Goal: Task Accomplishment & Management: Manage account settings

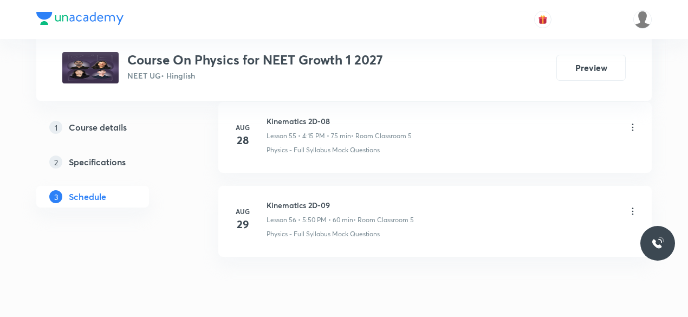
scroll to position [5212, 0]
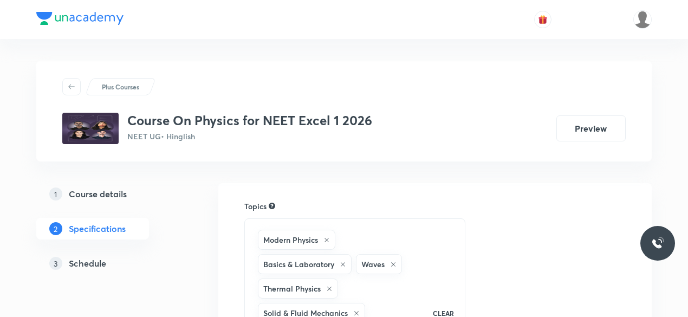
click at [83, 265] on h5 "Schedule" at bounding box center [87, 263] width 37 height 13
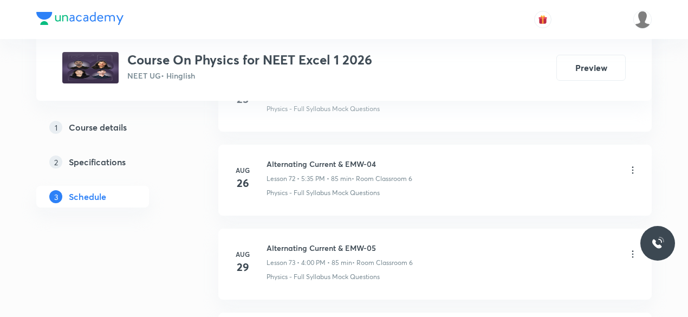
scroll to position [6736, 0]
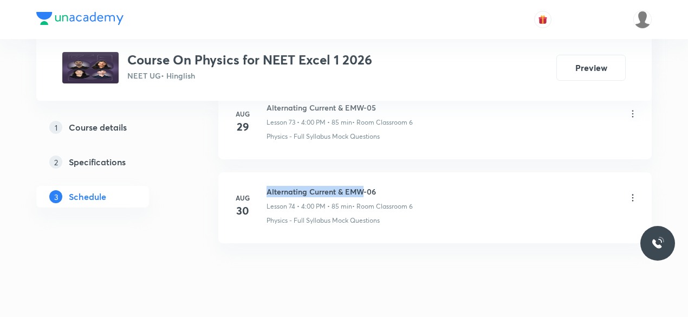
drag, startPoint x: 267, startPoint y: 164, endPoint x: 362, endPoint y: 161, distance: 94.8
click at [362, 186] on h6 "Alternating Current & EMW-06" at bounding box center [340, 191] width 146 height 11
copy h6 "Alternating Current & EMW"
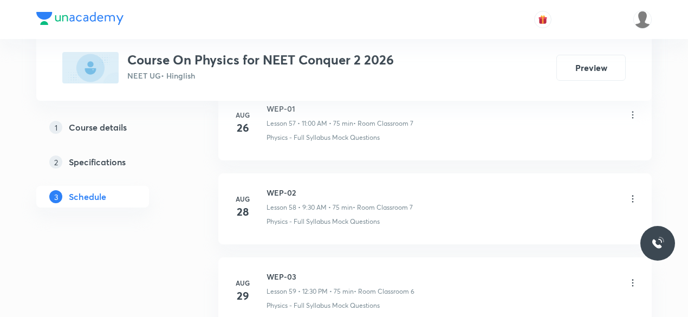
scroll to position [5565, 0]
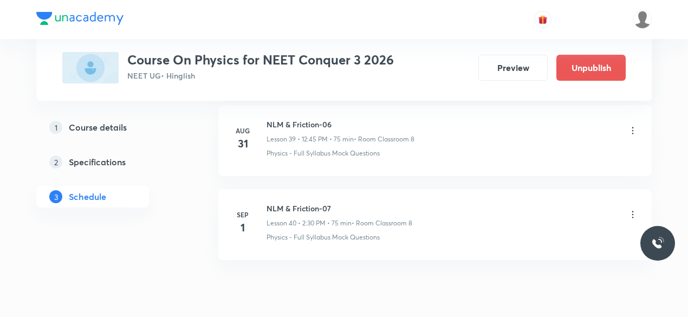
scroll to position [3864, 0]
click at [475, 190] on li "Sep 1 NLM & Friction-07 Lesson 40 • 2:30 PM • 75 min • Room Classroom 8 Physics…" at bounding box center [434, 225] width 433 height 71
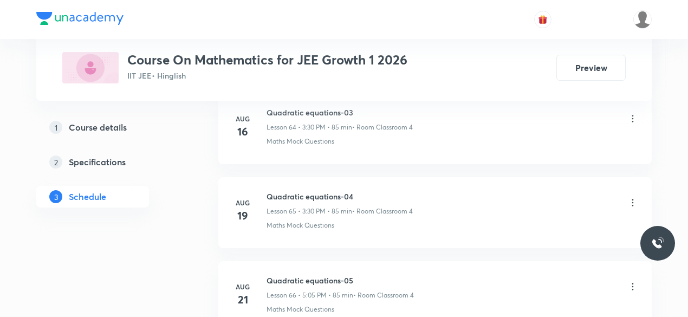
scroll to position [6318, 0]
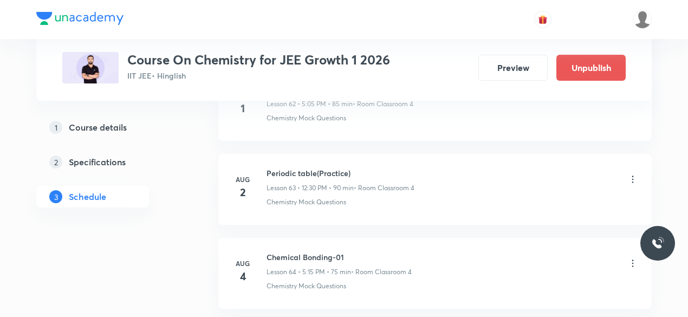
scroll to position [6569, 0]
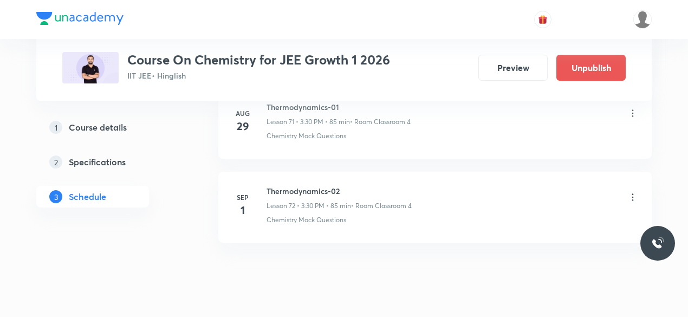
click at [633, 194] on icon at bounding box center [633, 197] width 2 height 7
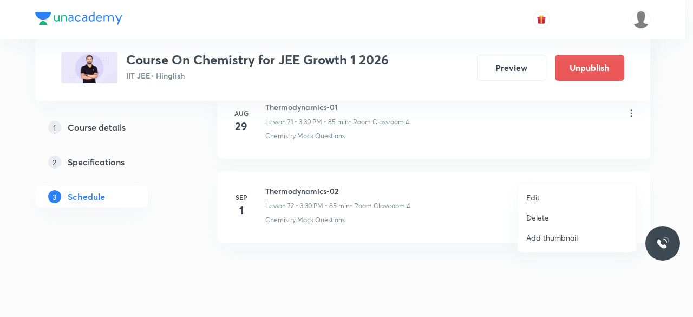
click at [549, 218] on li "Delete" at bounding box center [577, 217] width 119 height 20
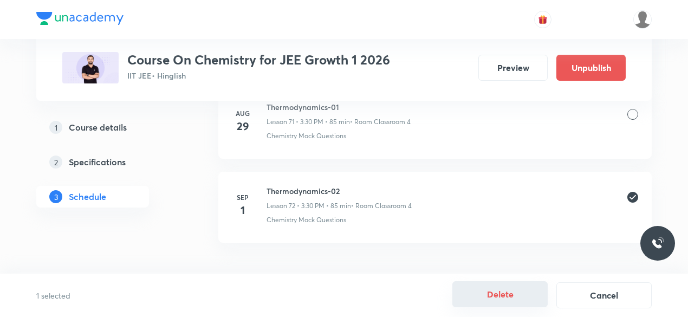
click at [514, 295] on button "Delete" at bounding box center [499, 294] width 95 height 26
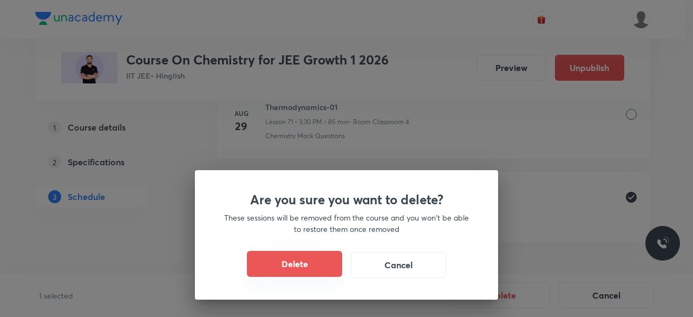
click at [306, 258] on button "Delete" at bounding box center [294, 264] width 95 height 26
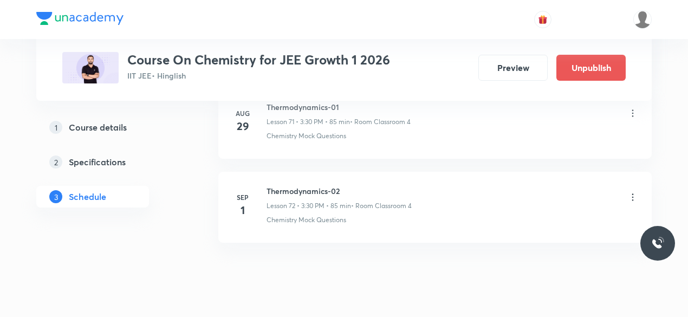
scroll to position [6485, 0]
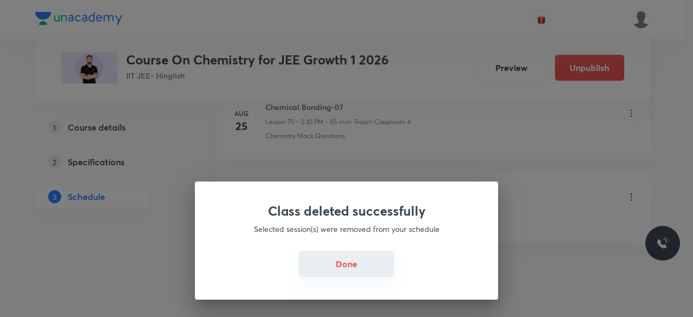
click at [369, 264] on button "Done" at bounding box center [346, 264] width 95 height 26
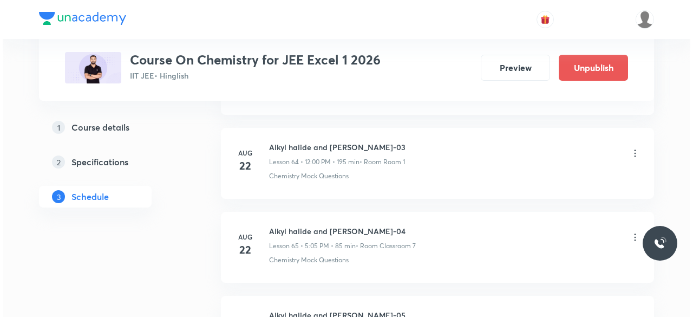
scroll to position [6318, 0]
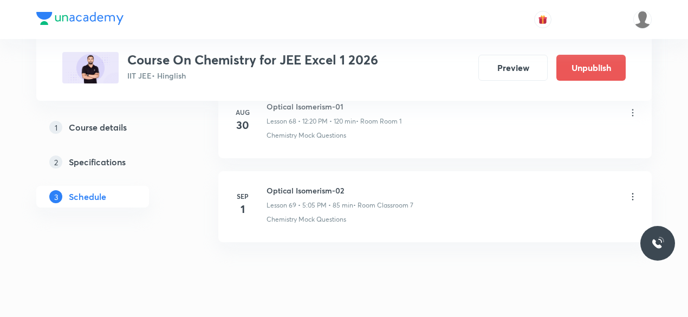
click at [634, 191] on icon at bounding box center [632, 196] width 11 height 11
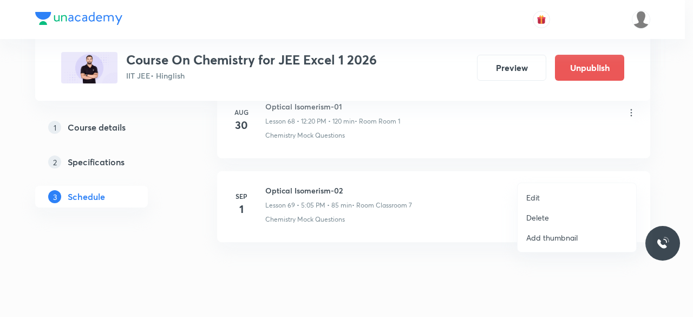
click at [531, 197] on p "Edit" at bounding box center [534, 197] width 14 height 11
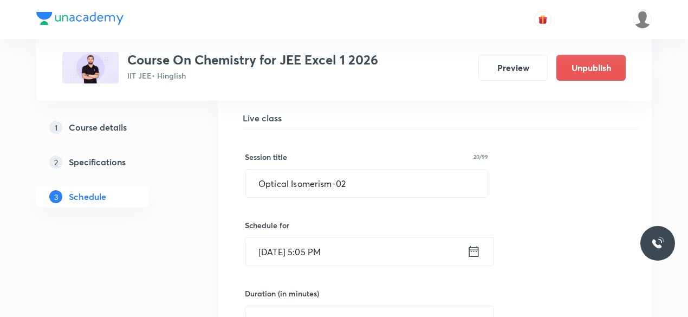
scroll to position [5864, 0]
click at [471, 244] on icon at bounding box center [474, 251] width 14 height 15
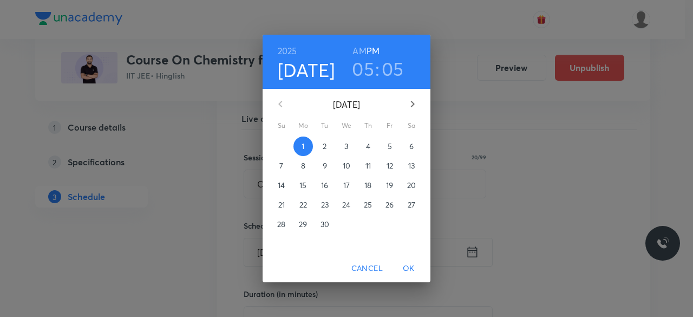
click at [365, 64] on h3 "05" at bounding box center [363, 68] width 22 height 23
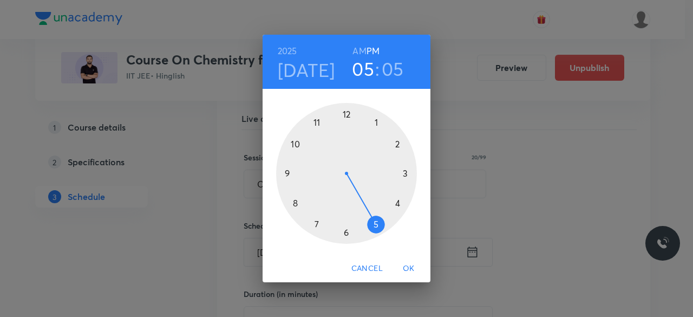
click at [405, 174] on div at bounding box center [346, 173] width 141 height 141
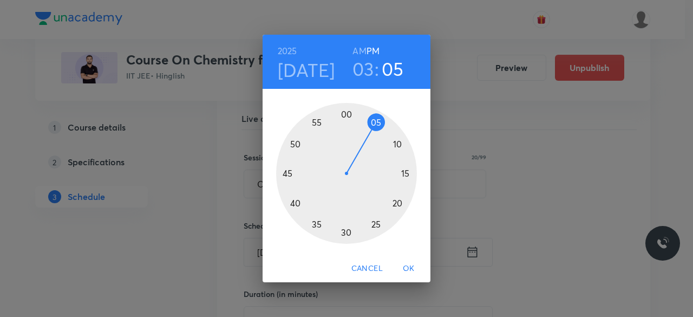
click at [394, 67] on h3 "05" at bounding box center [393, 68] width 22 height 23
click at [346, 231] on div at bounding box center [346, 173] width 141 height 141
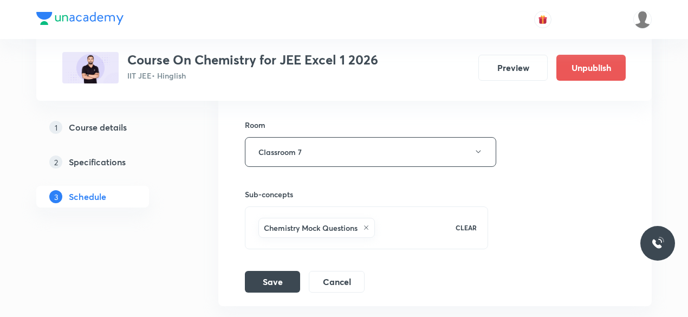
scroll to position [6174, 0]
click at [280, 269] on button "Save" at bounding box center [272, 280] width 55 height 22
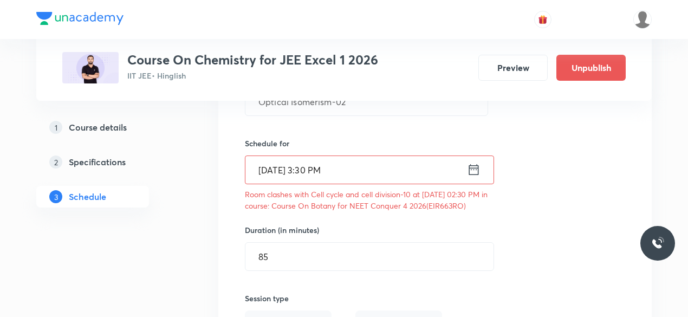
scroll to position [5946, 0]
click at [475, 163] on icon at bounding box center [474, 170] width 14 height 15
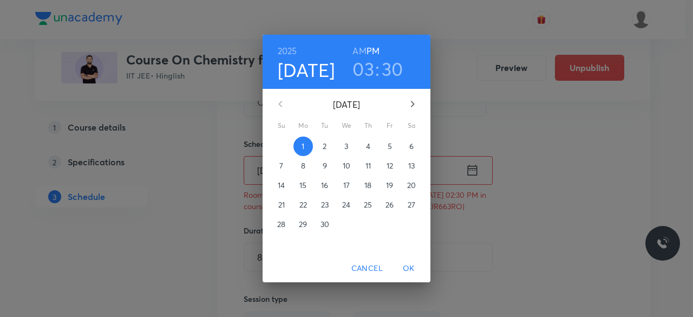
click at [364, 64] on h3 "03" at bounding box center [364, 68] width 22 height 23
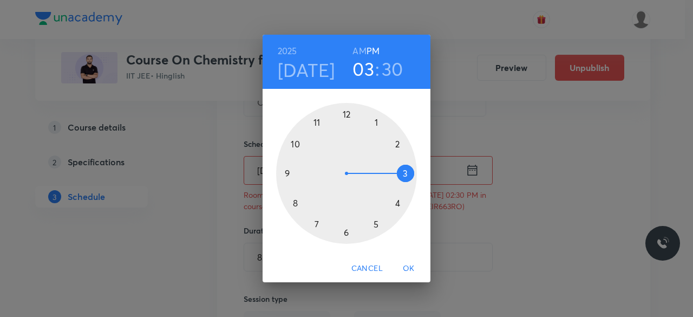
click at [391, 68] on h3 "30" at bounding box center [393, 68] width 22 height 23
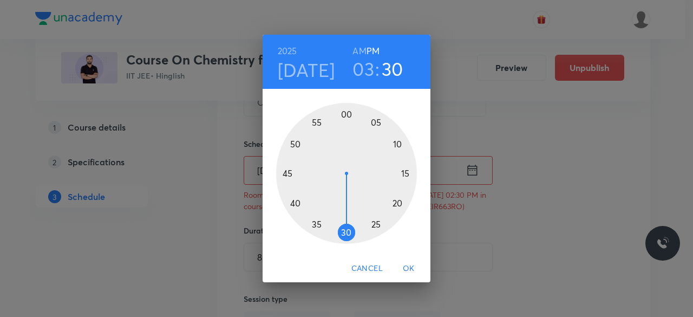
click at [295, 203] on div at bounding box center [346, 173] width 141 height 141
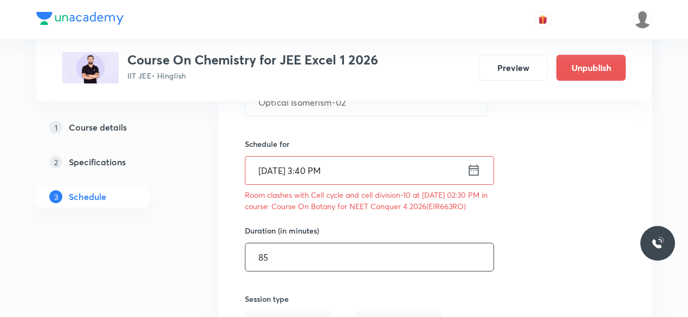
click at [275, 243] on input "85" at bounding box center [369, 257] width 248 height 28
type input "8"
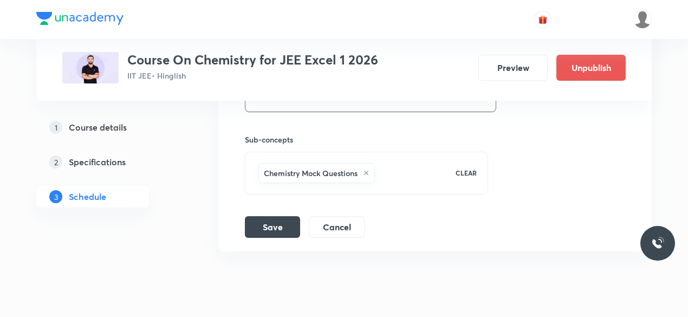
scroll to position [6247, 0]
type input "75"
click at [276, 214] on button "Save" at bounding box center [272, 225] width 55 height 22
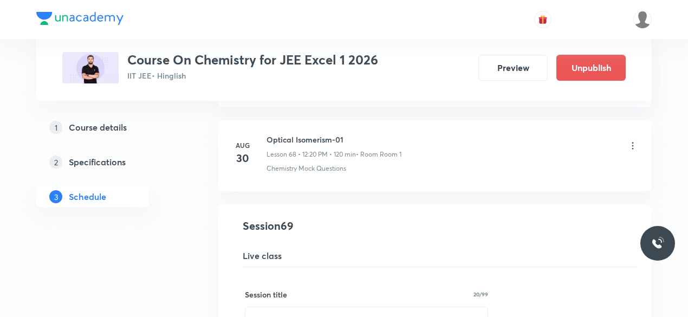
scroll to position [5722, 0]
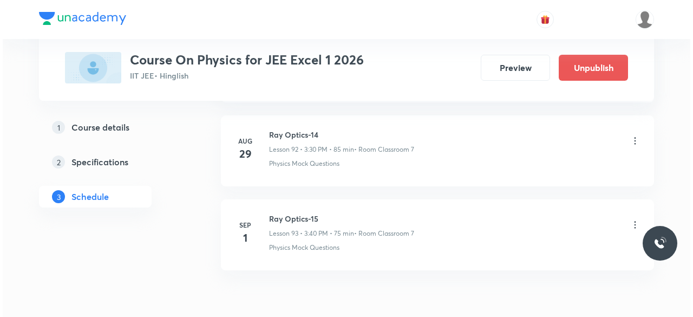
scroll to position [8305, 0]
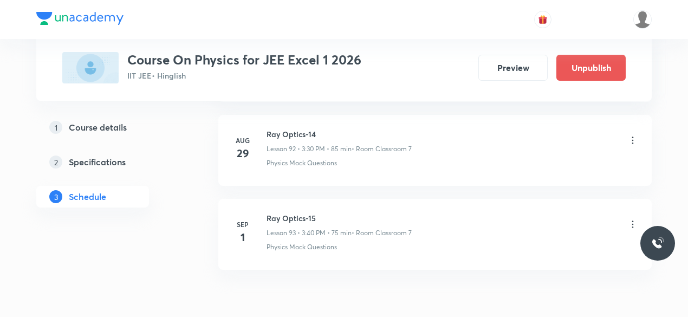
click at [632, 219] on icon at bounding box center [632, 224] width 11 height 11
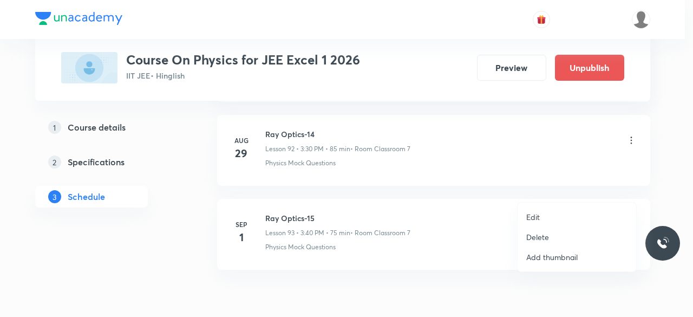
click at [540, 216] on p "Edit" at bounding box center [534, 216] width 14 height 11
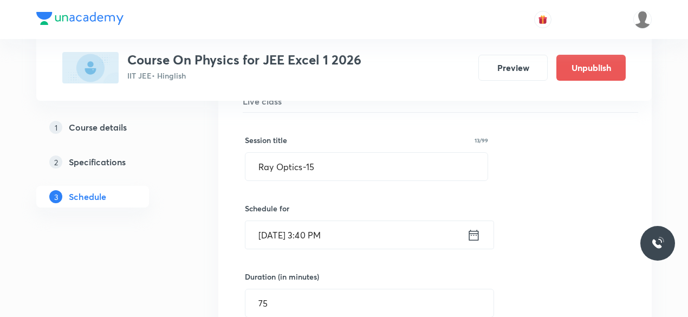
scroll to position [7896, 0]
click at [474, 228] on icon at bounding box center [474, 235] width 14 height 15
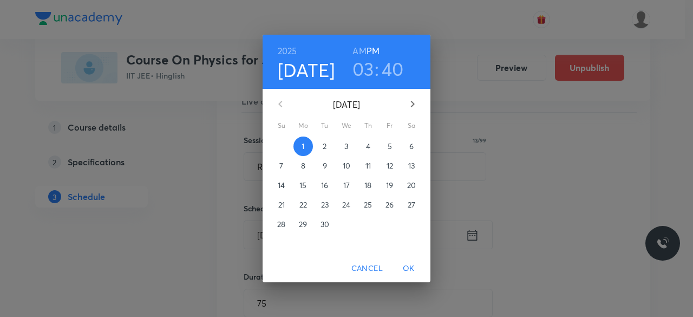
click at [366, 63] on h3 "03" at bounding box center [364, 68] width 22 height 23
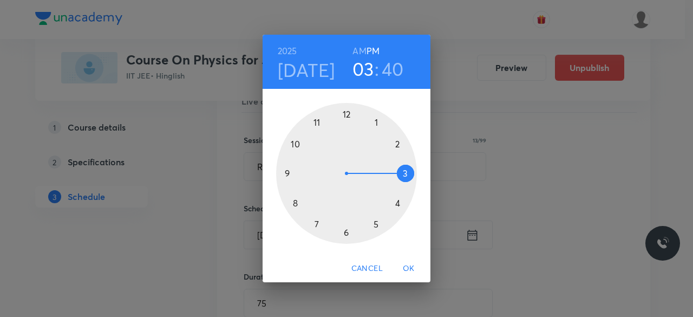
click at [376, 224] on div at bounding box center [346, 173] width 141 height 141
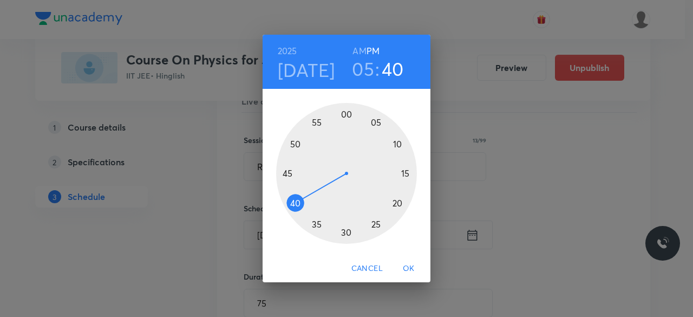
click at [378, 121] on div at bounding box center [346, 173] width 141 height 141
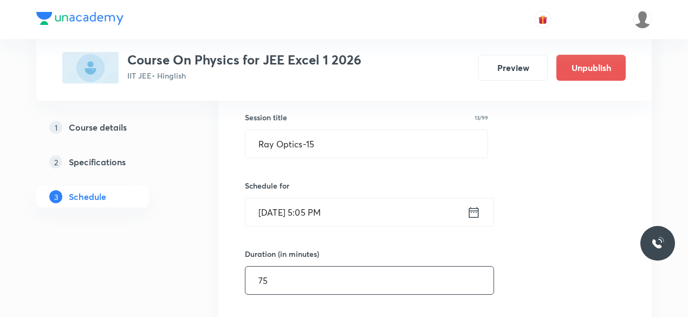
scroll to position [7922, 0]
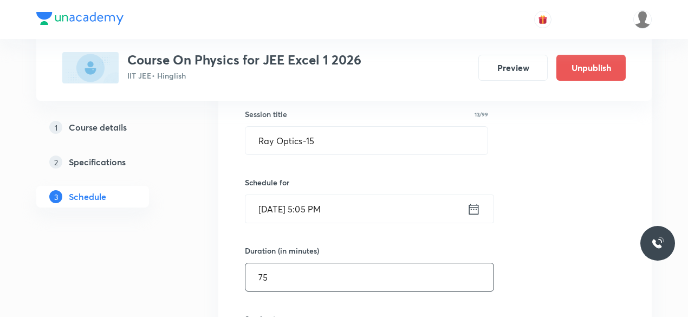
click at [272, 263] on input "75" at bounding box center [369, 277] width 248 height 28
type input "7"
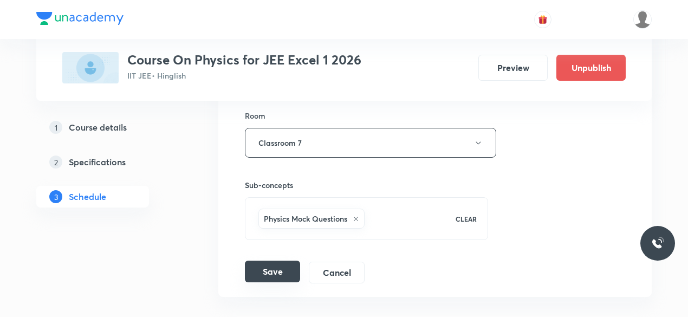
scroll to position [8198, 0]
type input "85"
click at [285, 259] on button "Save" at bounding box center [272, 270] width 55 height 22
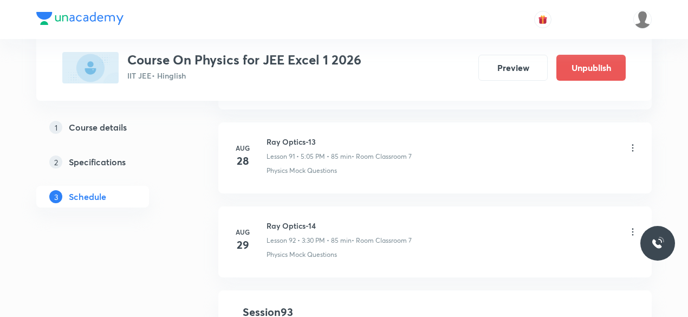
scroll to position [7656, 0]
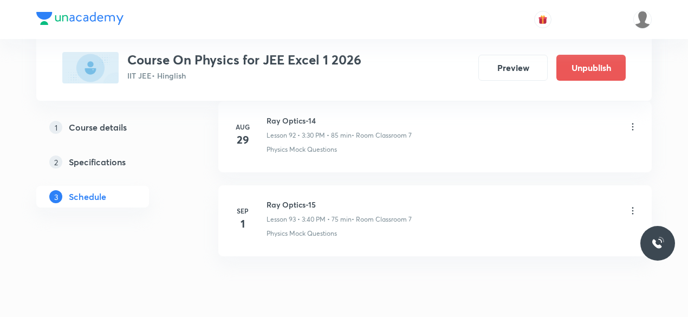
scroll to position [8325, 0]
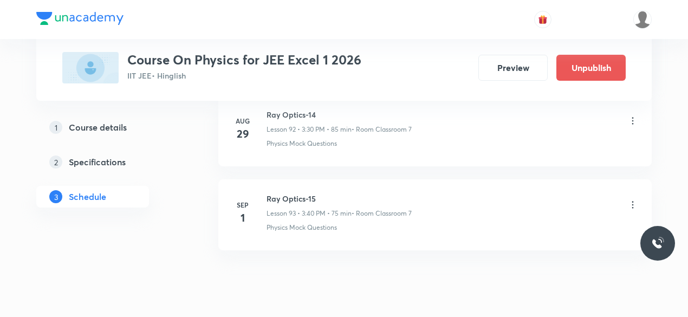
click at [633, 201] on icon at bounding box center [633, 204] width 2 height 7
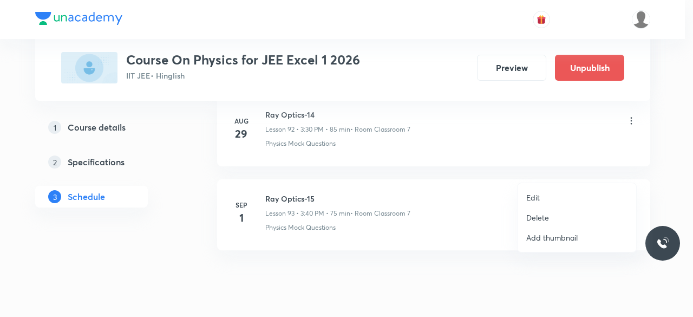
click at [546, 217] on p "Delete" at bounding box center [538, 217] width 23 height 11
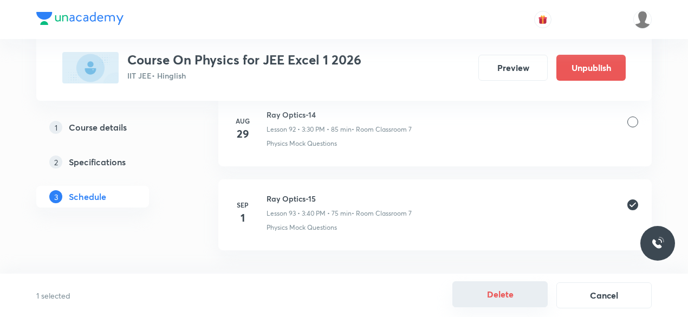
click at [497, 300] on button "Delete" at bounding box center [499, 294] width 95 height 26
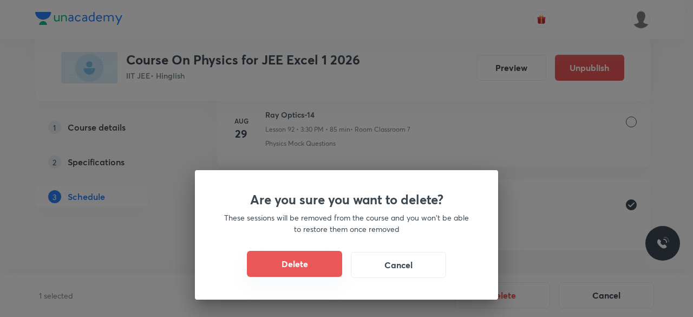
click at [320, 273] on button "Delete" at bounding box center [294, 264] width 95 height 26
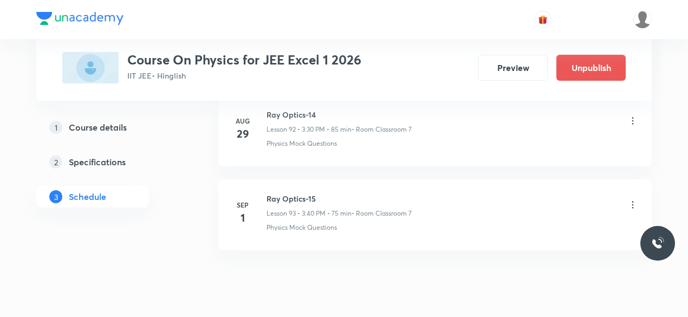
scroll to position [8241, 0]
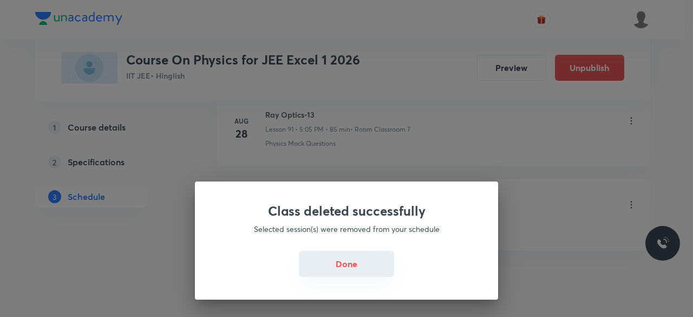
click at [375, 262] on button "Done" at bounding box center [346, 264] width 95 height 26
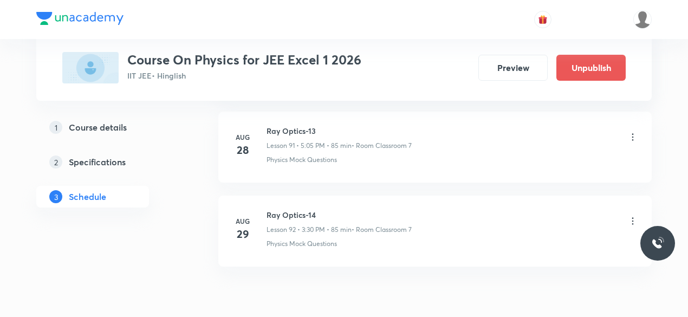
scroll to position [8229, 0]
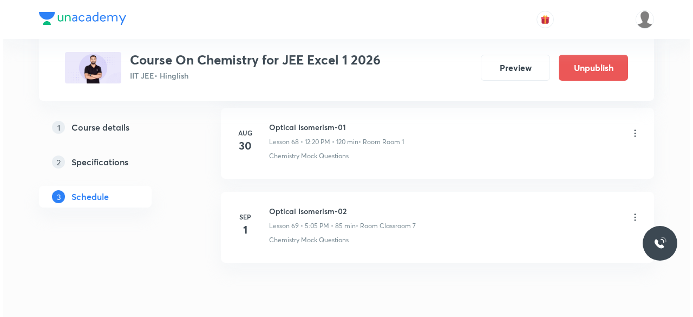
scroll to position [6300, 0]
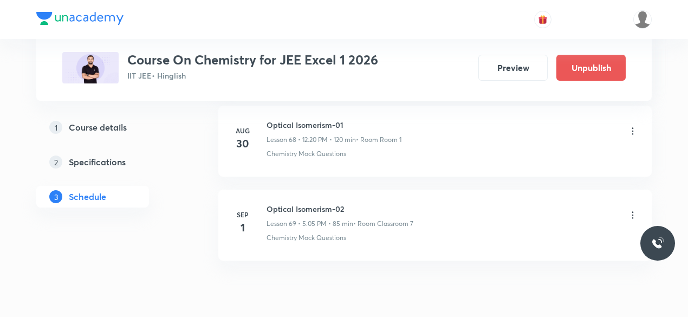
click at [634, 210] on icon at bounding box center [632, 215] width 11 height 11
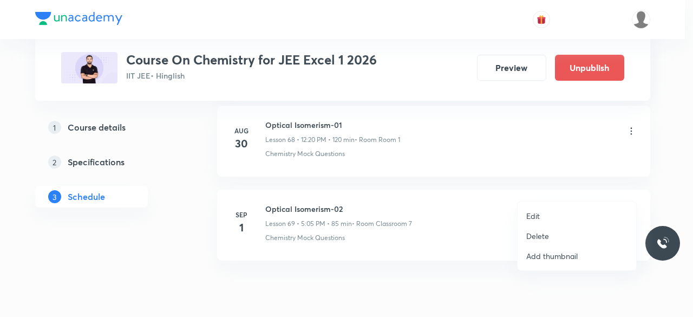
click at [533, 216] on p "Edit" at bounding box center [534, 215] width 14 height 11
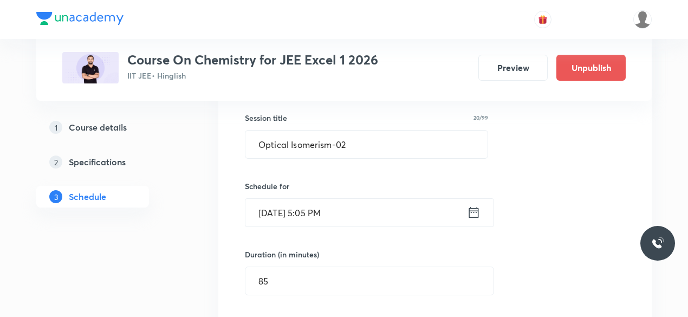
scroll to position [5837, 0]
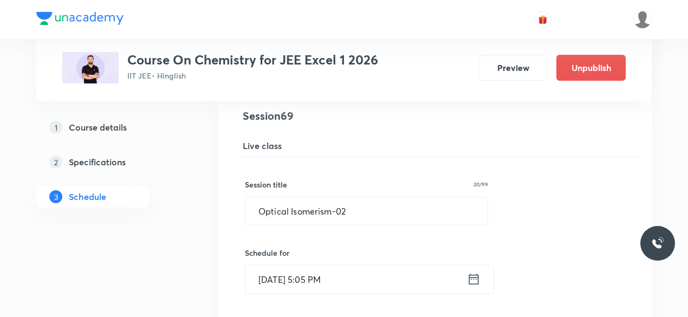
click at [473, 271] on icon at bounding box center [474, 278] width 14 height 15
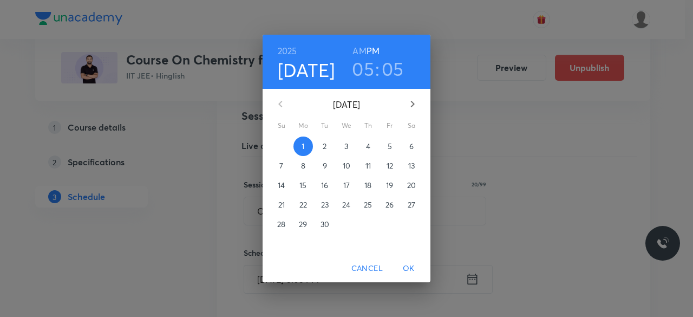
click at [365, 68] on h3 "05" at bounding box center [363, 68] width 22 height 23
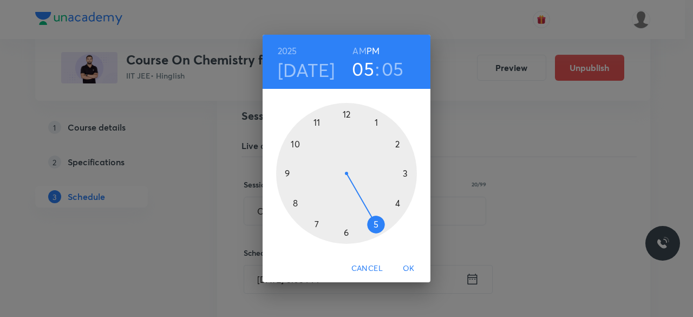
click at [405, 173] on div at bounding box center [346, 173] width 141 height 141
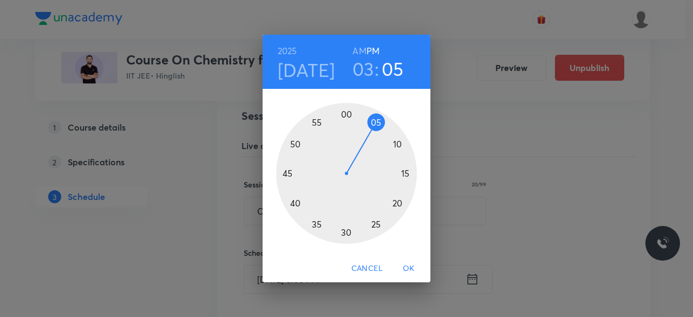
click at [296, 203] on div at bounding box center [346, 173] width 141 height 141
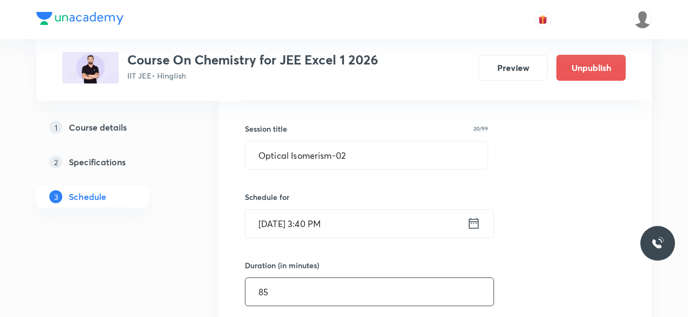
scroll to position [5897, 0]
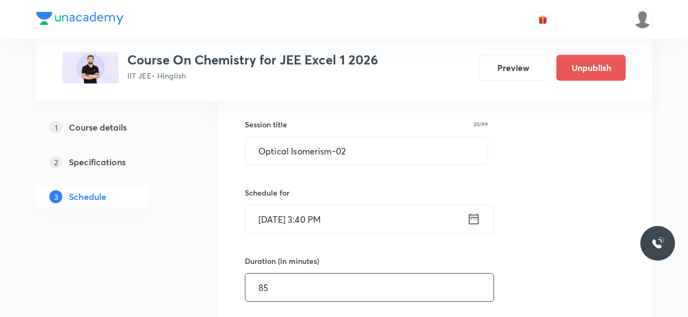
click at [269, 274] on input "85" at bounding box center [369, 288] width 248 height 28
type input "8"
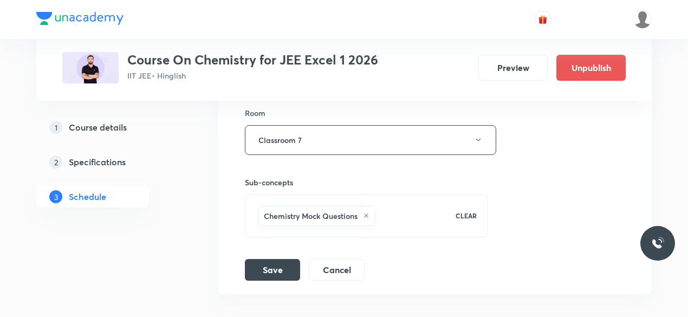
scroll to position [6187, 0]
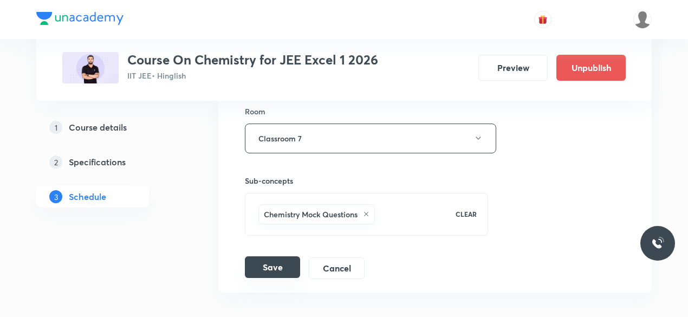
type input "75"
click at [282, 256] on button "Save" at bounding box center [272, 267] width 55 height 22
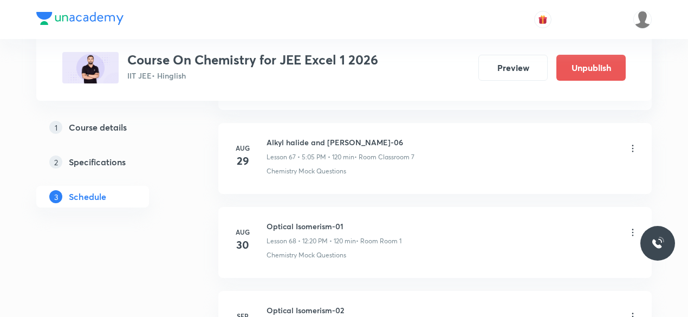
scroll to position [5699, 0]
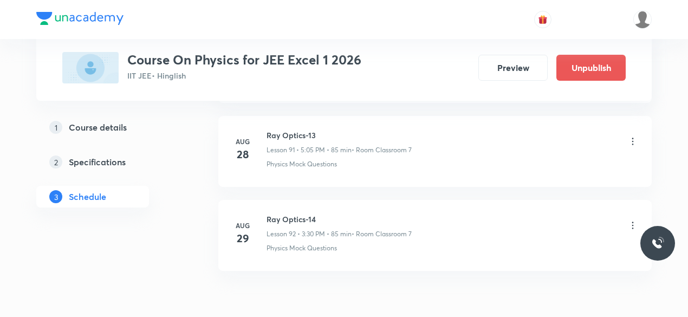
scroll to position [8241, 0]
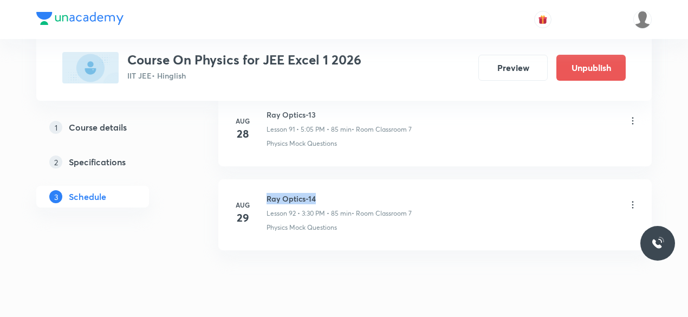
drag, startPoint x: 268, startPoint y: 163, endPoint x: 315, endPoint y: 163, distance: 47.7
click at [315, 193] on h6 "Ray Optics-14" at bounding box center [339, 198] width 145 height 11
copy h6 "Ray Optics-14"
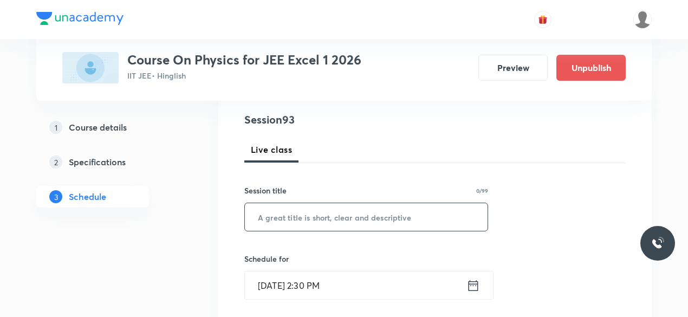
scroll to position [126, 0]
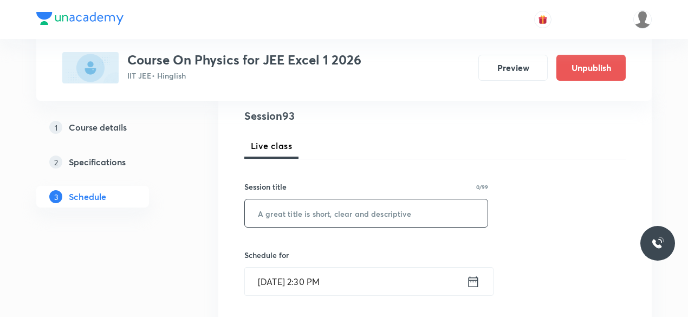
click at [281, 218] on input "text" at bounding box center [366, 213] width 243 height 28
paste input "Ray Optics-14"
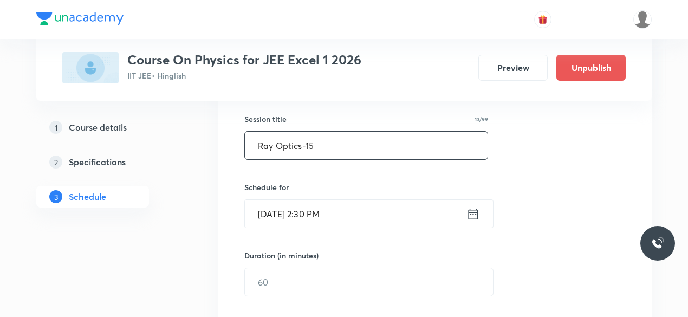
scroll to position [201, 0]
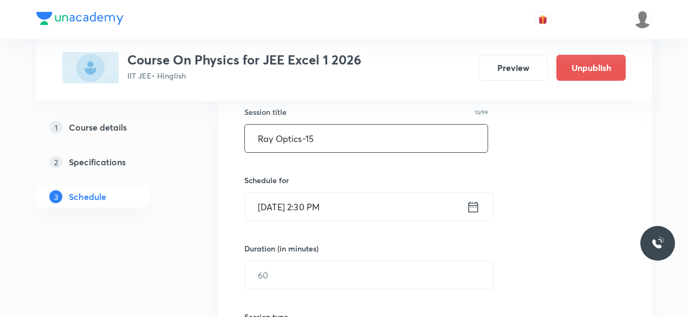
type input "Ray Optics-15"
click at [471, 207] on icon at bounding box center [473, 206] width 14 height 15
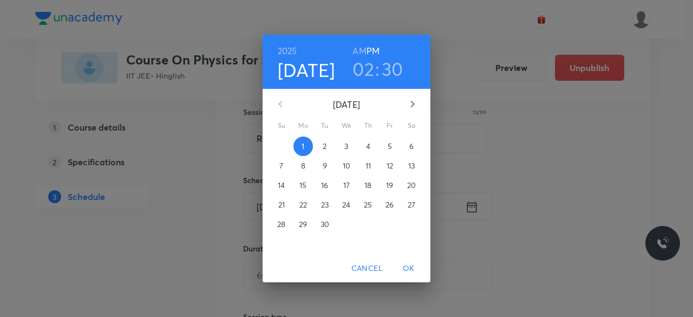
click at [364, 68] on h3 "02" at bounding box center [364, 68] width 22 height 23
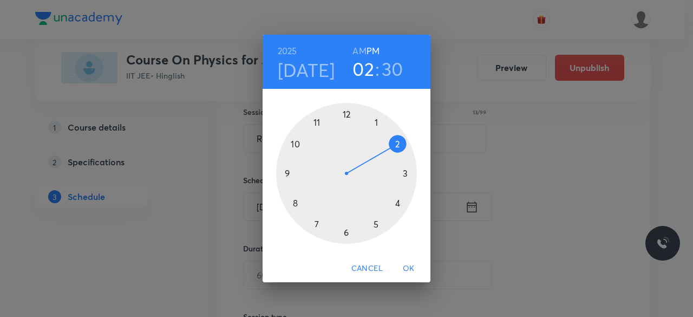
click at [375, 225] on div at bounding box center [346, 173] width 141 height 141
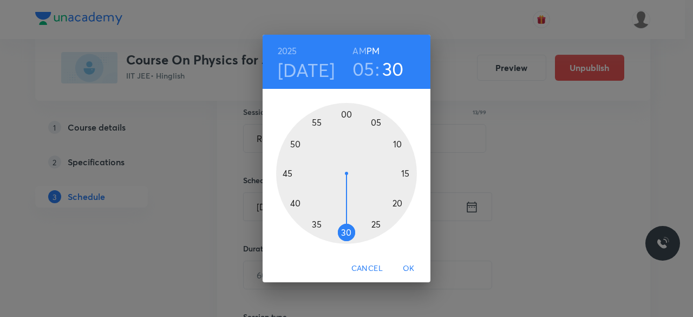
click at [376, 121] on div at bounding box center [346, 173] width 141 height 141
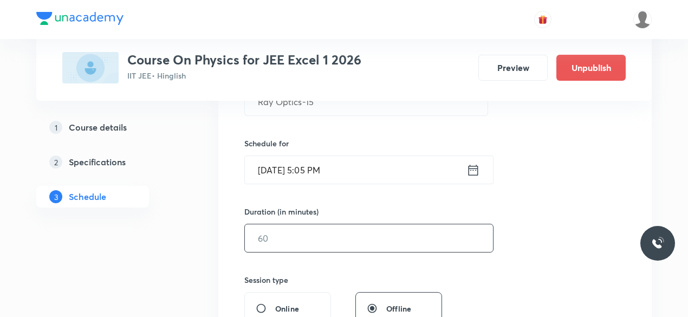
scroll to position [241, 0]
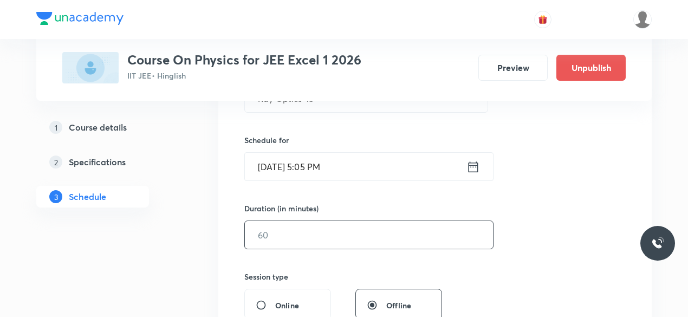
click at [285, 235] on input "text" at bounding box center [369, 235] width 248 height 28
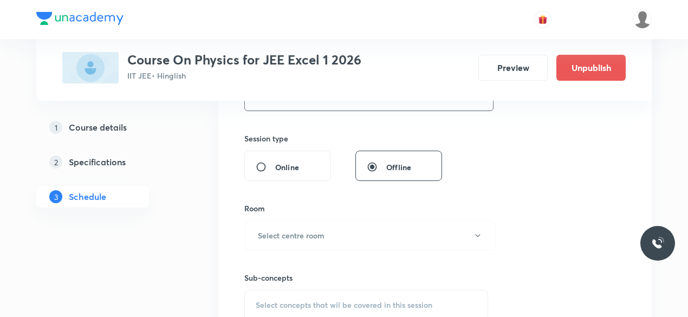
scroll to position [380, 0]
type input "85"
click at [275, 232] on h6 "Select centre room" at bounding box center [291, 234] width 67 height 11
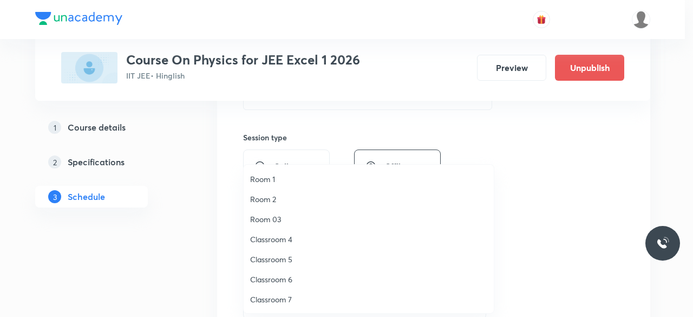
click at [285, 297] on span "Classroom 7" at bounding box center [368, 299] width 237 height 11
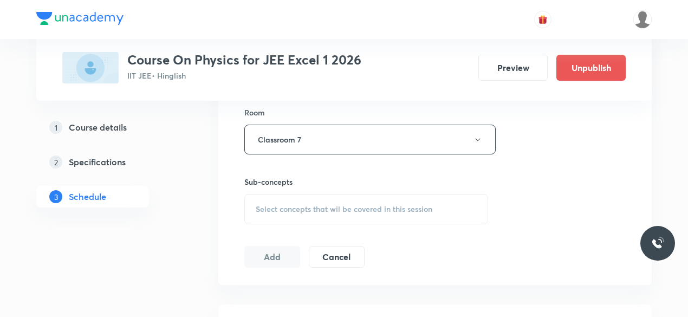
scroll to position [484, 0]
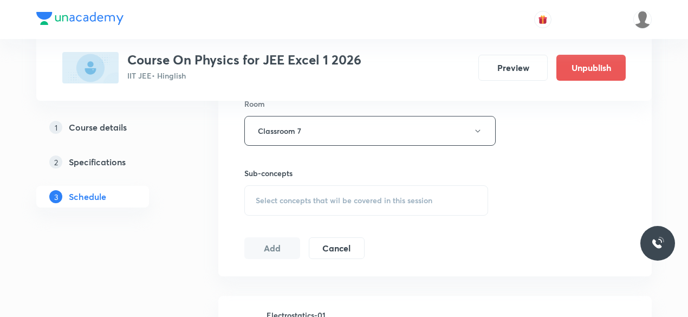
click at [257, 196] on span "Select concepts that wil be covered in this session" at bounding box center [344, 200] width 177 height 9
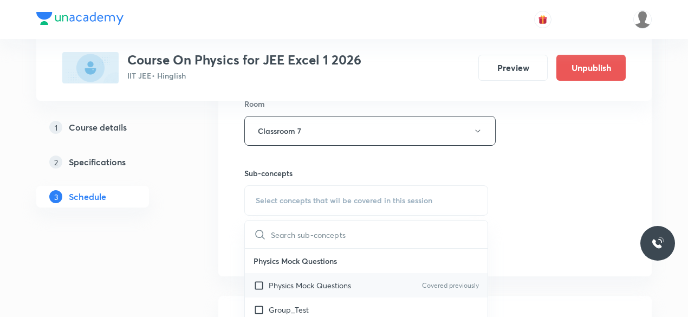
click at [258, 284] on input "checkbox" at bounding box center [261, 285] width 15 height 11
checkbox input "true"
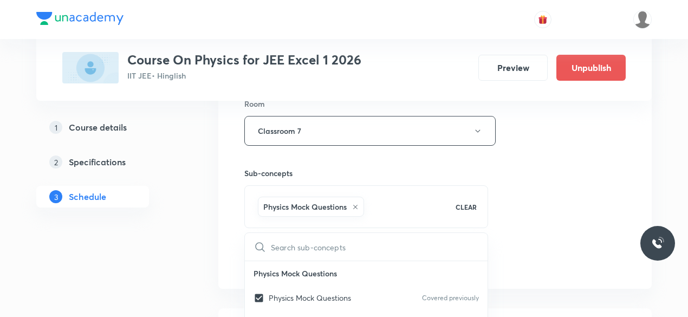
click at [232, 236] on div "Session 93 Live class Session title 13/99 Ray Optics-15 ​ Schedule for Sep 1, 2…" at bounding box center [434, 11] width 433 height 556
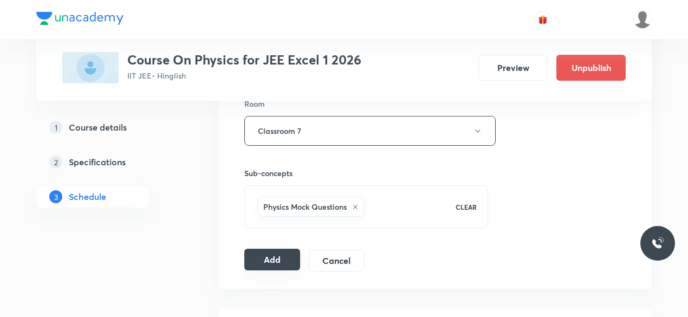
click at [279, 257] on button "Add" at bounding box center [272, 260] width 56 height 22
click at [274, 258] on button "Add" at bounding box center [272, 260] width 56 height 22
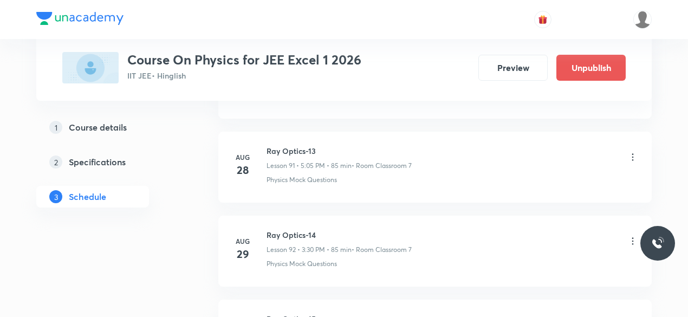
scroll to position [7828, 0]
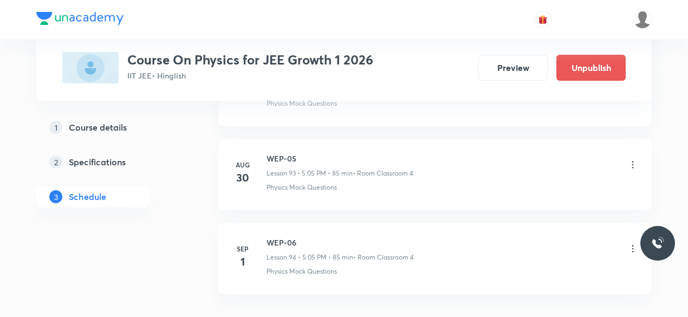
scroll to position [8364, 0]
click at [633, 245] on icon at bounding box center [633, 248] width 2 height 7
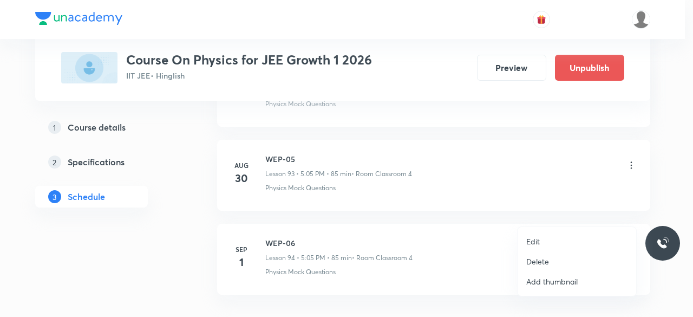
click at [546, 259] on p "Delete" at bounding box center [538, 261] width 23 height 11
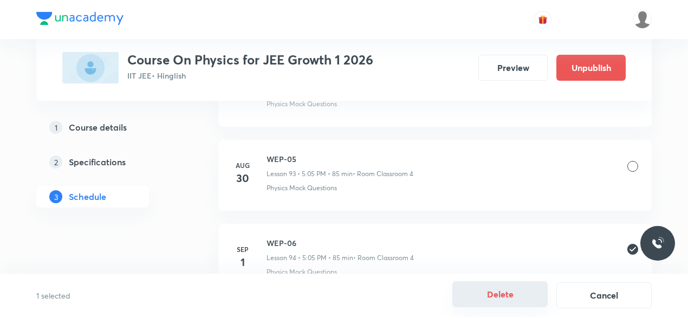
click at [490, 290] on button "Delete" at bounding box center [499, 294] width 95 height 26
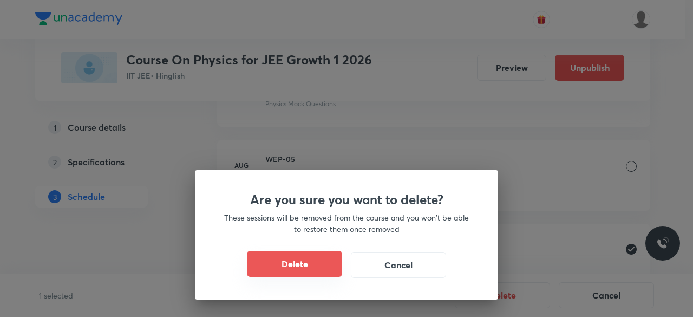
click at [311, 266] on button "Delete" at bounding box center [294, 264] width 95 height 26
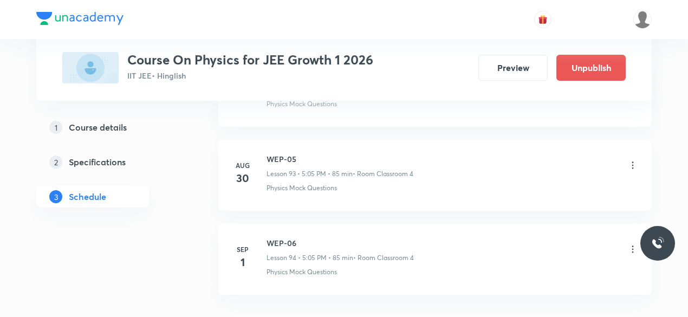
scroll to position [8325, 0]
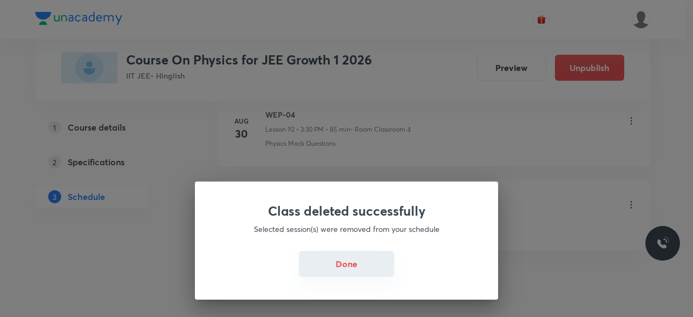
click at [350, 262] on button "Done" at bounding box center [346, 264] width 95 height 26
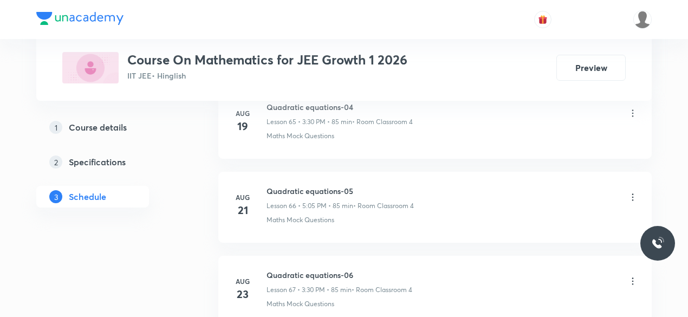
scroll to position [6318, 0]
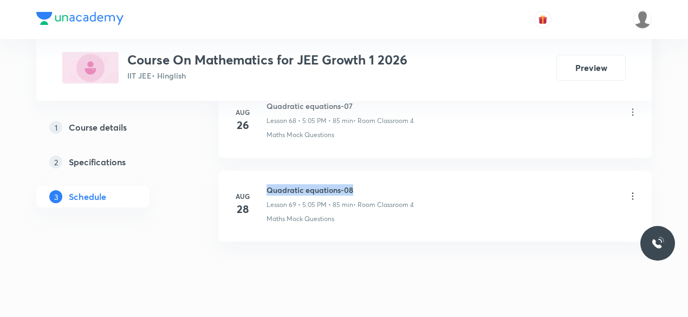
drag, startPoint x: 267, startPoint y: 163, endPoint x: 360, endPoint y: 163, distance: 92.6
click at [360, 184] on h6 "Quadratic equations-08" at bounding box center [340, 189] width 147 height 11
copy h6 "Quadratic equations-08"
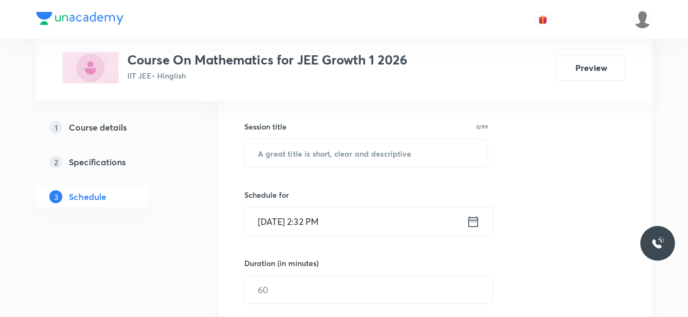
scroll to position [187, 0]
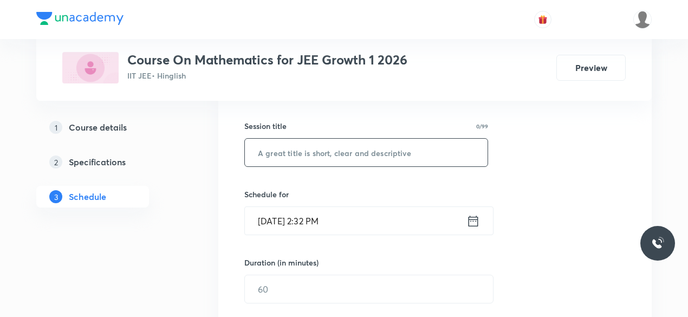
click at [277, 156] on input "text" at bounding box center [366, 153] width 243 height 28
paste input "Quadratic equations-08"
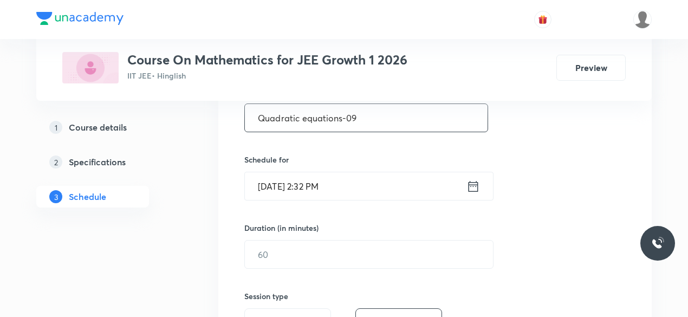
scroll to position [223, 0]
type input "Quadratic equations-09"
click at [472, 185] on icon at bounding box center [473, 185] width 14 height 15
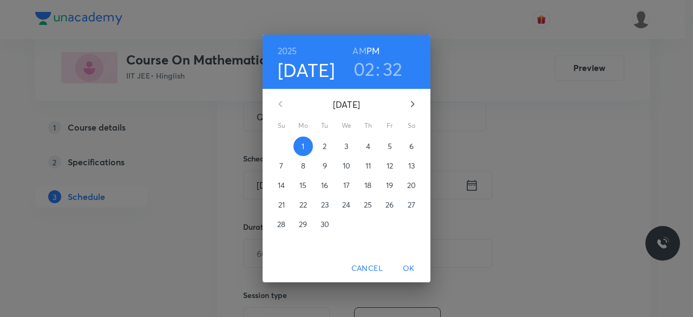
click at [366, 65] on h3 "02" at bounding box center [365, 68] width 22 height 23
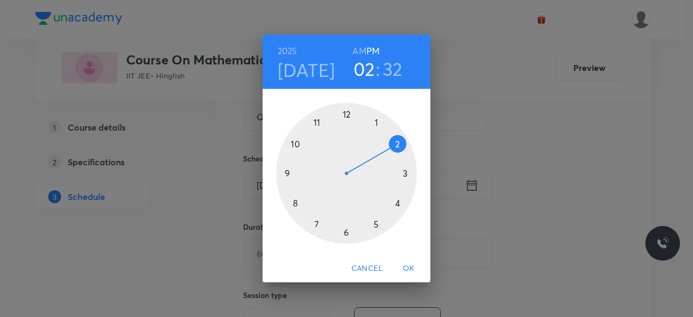
click at [405, 173] on div at bounding box center [346, 173] width 141 height 141
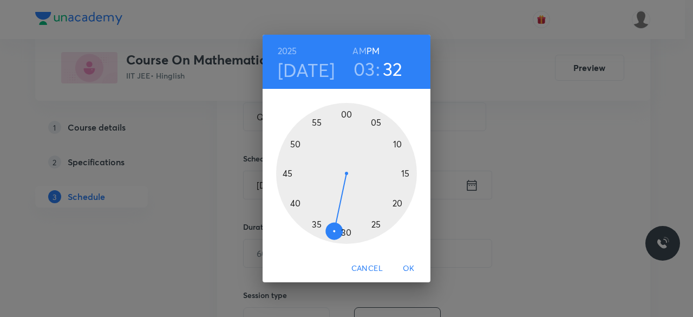
click at [347, 232] on div at bounding box center [346, 173] width 141 height 141
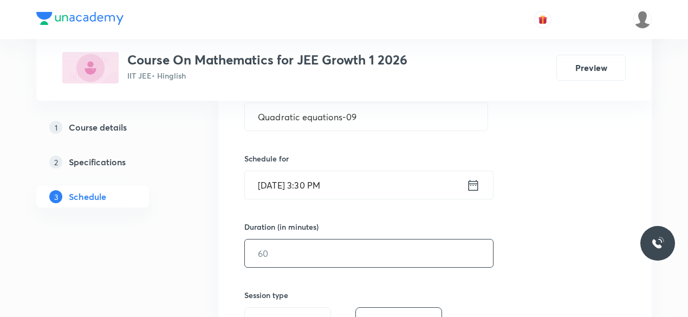
click at [273, 252] on input "text" at bounding box center [369, 253] width 248 height 28
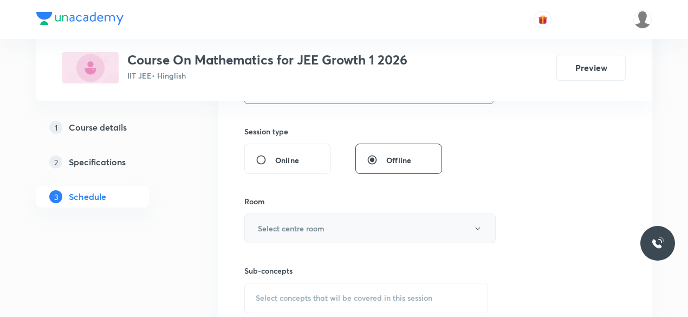
scroll to position [387, 0]
type input "75"
click at [267, 223] on h6 "Select centre room" at bounding box center [291, 227] width 67 height 11
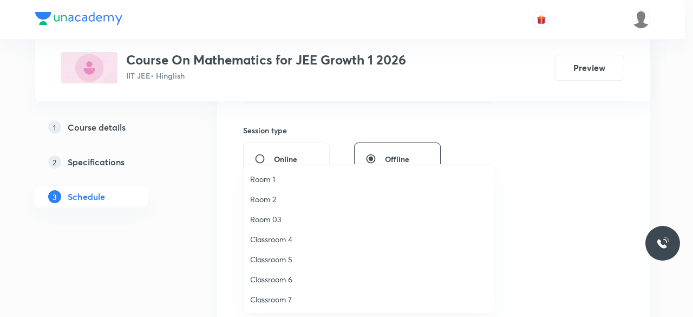
click at [277, 236] on span "Classroom 4" at bounding box center [368, 238] width 237 height 11
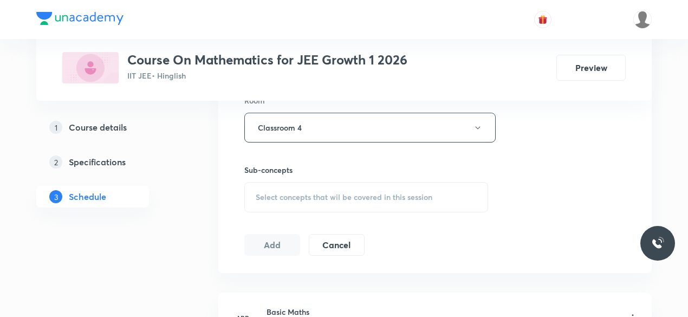
scroll to position [488, 0]
click at [260, 192] on span "Select concepts that wil be covered in this session" at bounding box center [344, 196] width 177 height 9
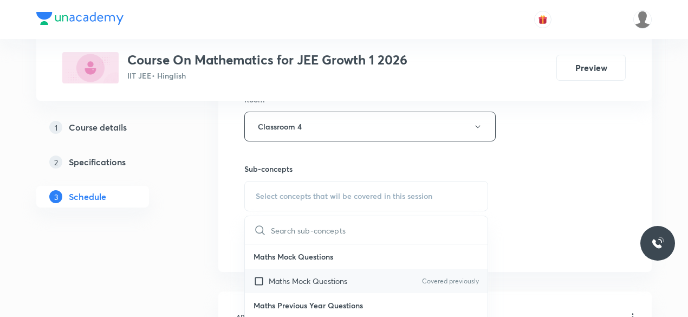
click at [258, 279] on input "checkbox" at bounding box center [261, 280] width 15 height 11
checkbox input "true"
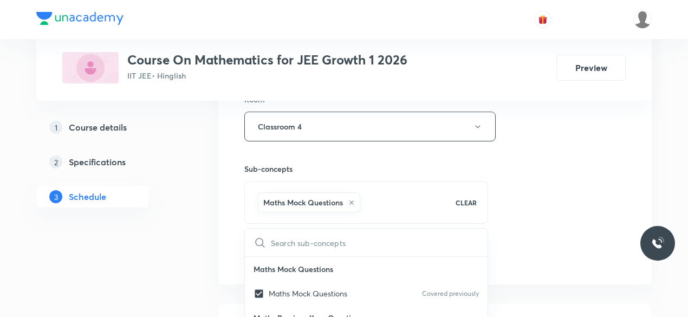
click at [229, 233] on div "Session 70 Live class Session title 22/99 Quadratic equations-09 ​ Schedule for…" at bounding box center [434, 7] width 433 height 556
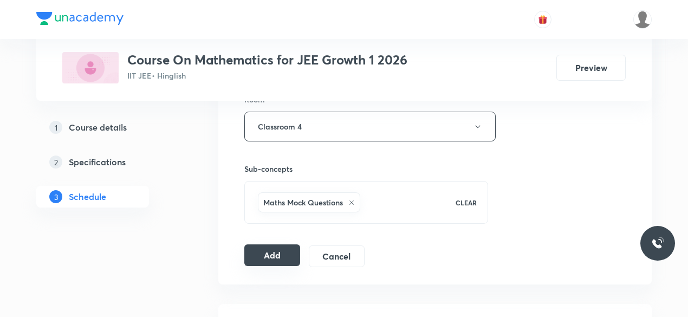
click at [269, 255] on button "Add" at bounding box center [272, 255] width 56 height 22
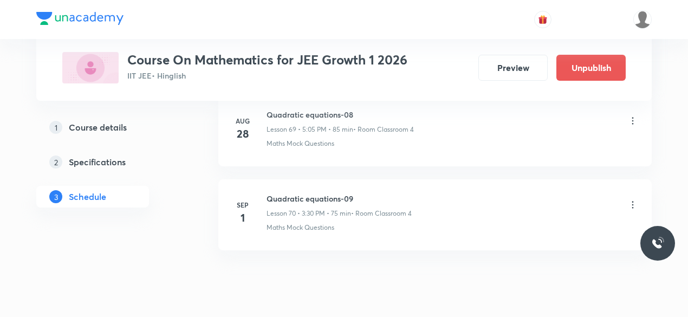
scroll to position [5905, 0]
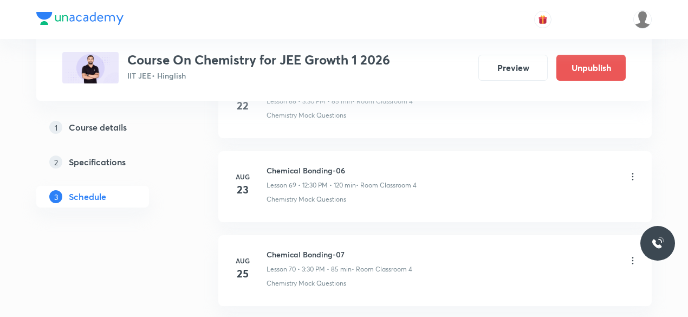
scroll to position [6485, 0]
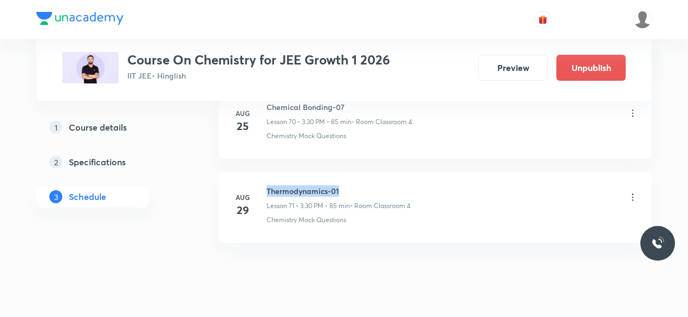
drag, startPoint x: 267, startPoint y: 163, endPoint x: 343, endPoint y: 161, distance: 76.4
click at [343, 185] on h6 "Thermodynamics-01" at bounding box center [339, 190] width 144 height 11
copy h6 "Thermodynamics-01"
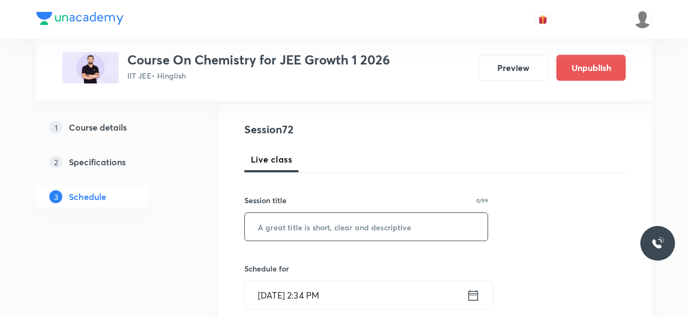
scroll to position [114, 0]
click at [295, 226] on input "text" at bounding box center [366, 225] width 243 height 28
paste input "Thermodynamics-01"
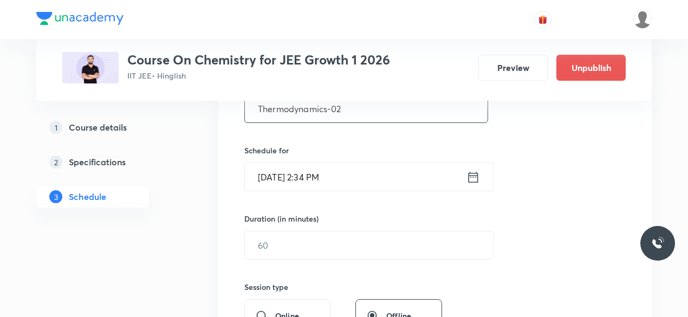
scroll to position [231, 0]
type input "Thermodynamics-02"
click at [475, 177] on icon at bounding box center [473, 176] width 14 height 15
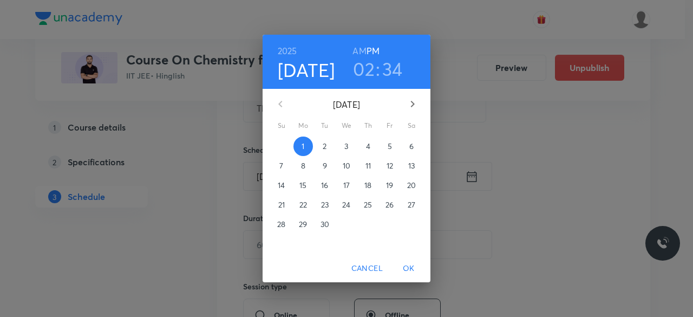
click at [363, 67] on h3 "02" at bounding box center [364, 68] width 22 height 23
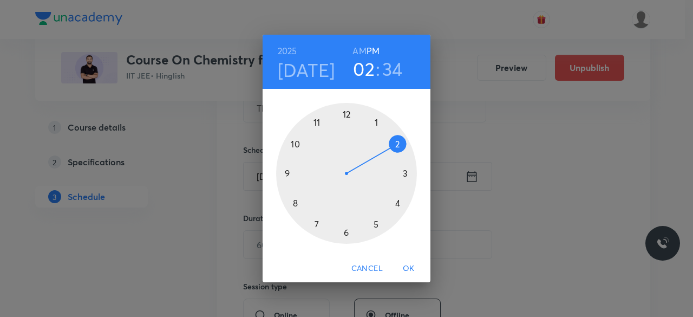
click at [376, 226] on div at bounding box center [346, 173] width 141 height 141
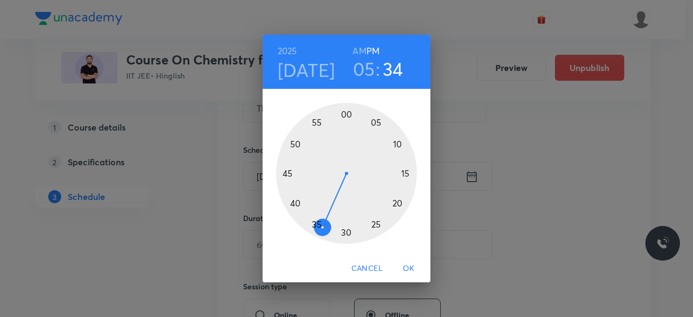
click at [378, 122] on div at bounding box center [346, 173] width 141 height 141
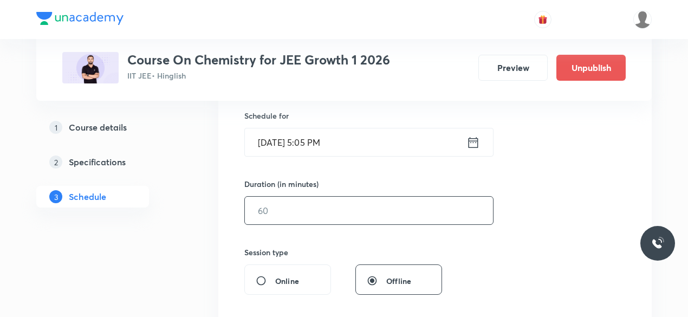
scroll to position [266, 0]
click at [280, 213] on input "text" at bounding box center [369, 210] width 248 height 28
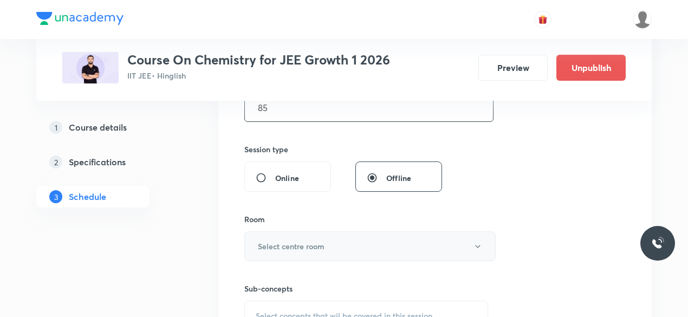
scroll to position [379, 0]
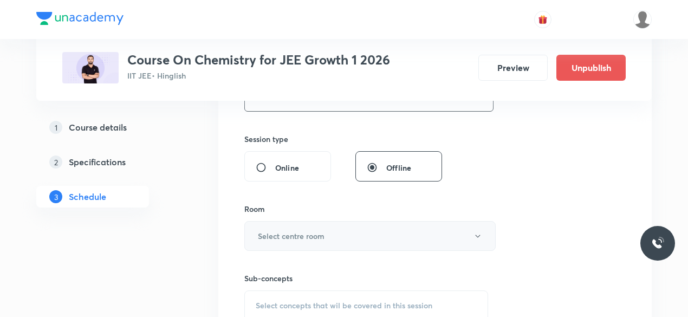
type input "85"
click at [261, 230] on h6 "Select centre room" at bounding box center [291, 235] width 67 height 11
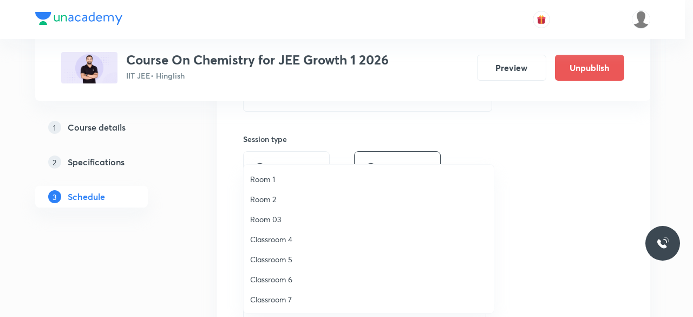
click at [275, 237] on span "Classroom 4" at bounding box center [368, 238] width 237 height 11
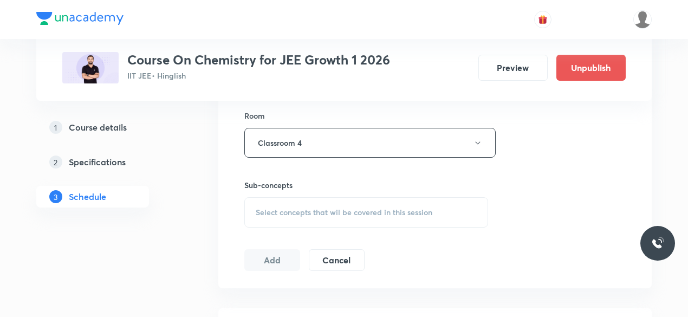
scroll to position [485, 0]
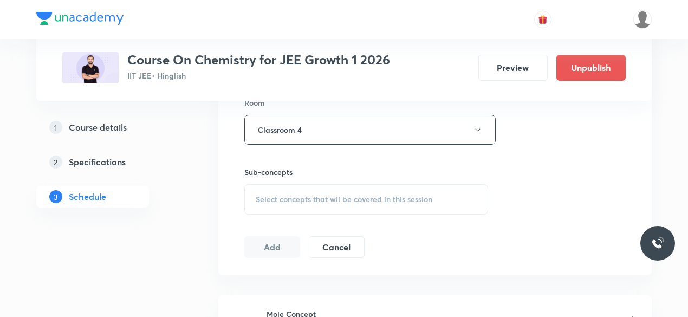
click at [257, 195] on span "Select concepts that wil be covered in this session" at bounding box center [344, 199] width 177 height 9
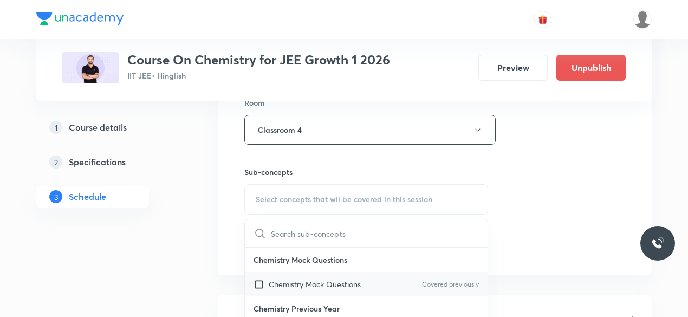
click at [260, 282] on input "checkbox" at bounding box center [261, 283] width 15 height 11
checkbox input "true"
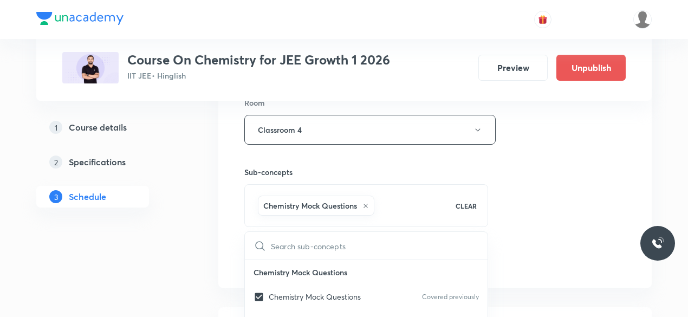
click at [231, 225] on div "Session 72 Live class Session title 17/99 Thermodynamics-02 ​ Schedule for Sep …" at bounding box center [434, 10] width 433 height 556
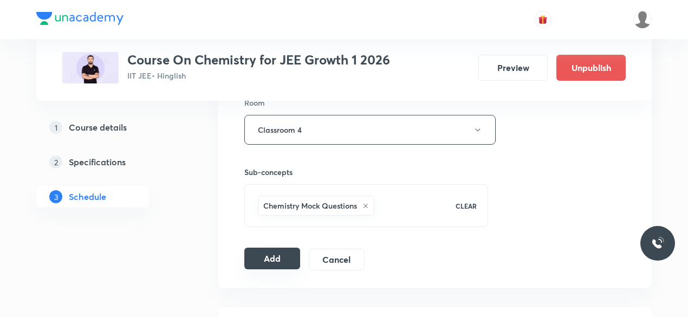
click at [265, 255] on button "Add" at bounding box center [272, 259] width 56 height 22
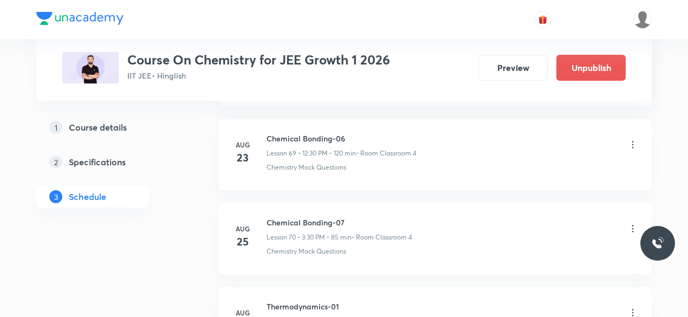
scroll to position [5866, 0]
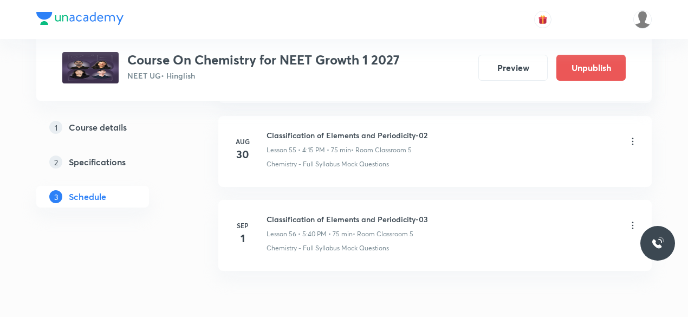
scroll to position [5207, 0]
drag, startPoint x: 267, startPoint y: 197, endPoint x: 413, endPoint y: 197, distance: 145.7
click at [413, 214] on h6 "Classification of Elements and Periodicity-03" at bounding box center [347, 219] width 161 height 11
copy h6 "Classification of Elements and Periodicity"
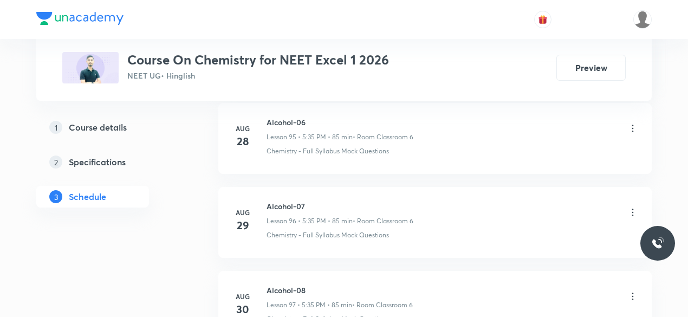
scroll to position [8659, 0]
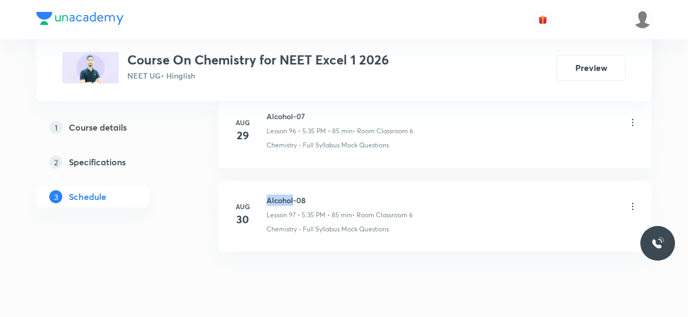
drag, startPoint x: 267, startPoint y: 165, endPoint x: 294, endPoint y: 164, distance: 26.6
click at [294, 194] on h6 "Alcohol-08" at bounding box center [340, 199] width 146 height 11
copy h6 "Alcohol"
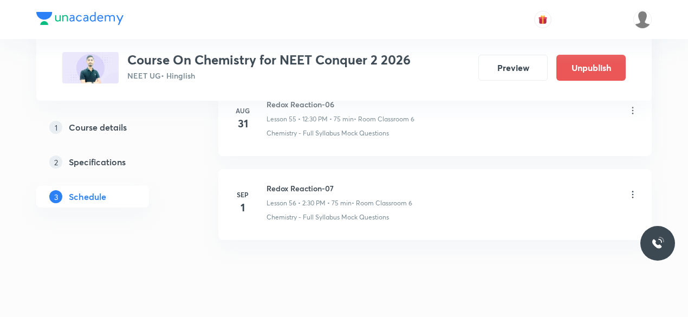
scroll to position [5231, 0]
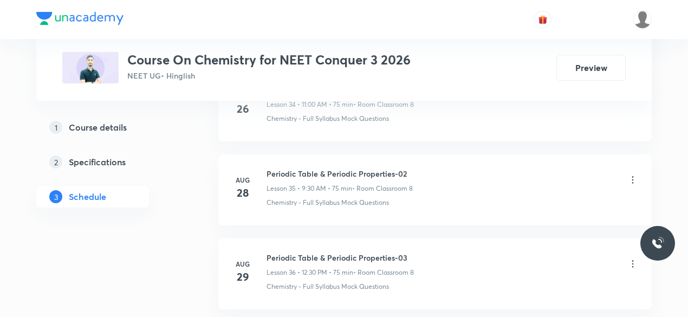
scroll to position [3481, 0]
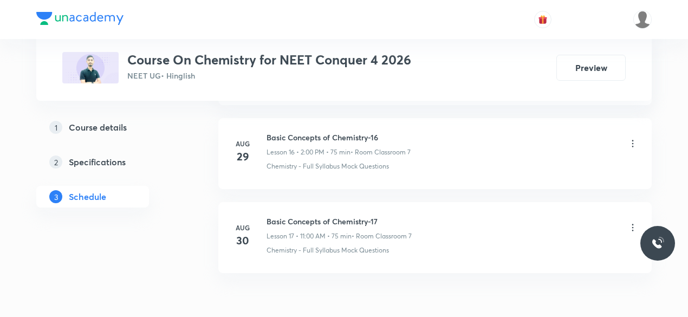
scroll to position [1922, 0]
